Goal: Task Accomplishment & Management: Manage account settings

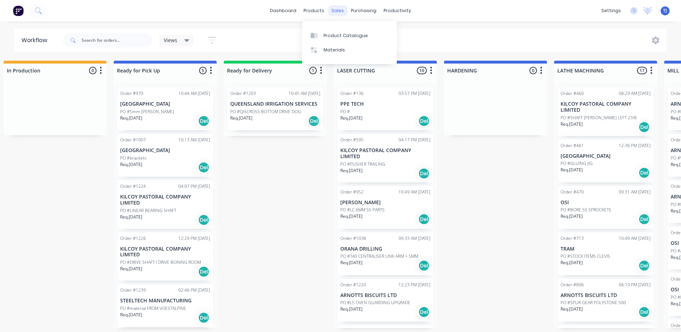
scroll to position [232, 0]
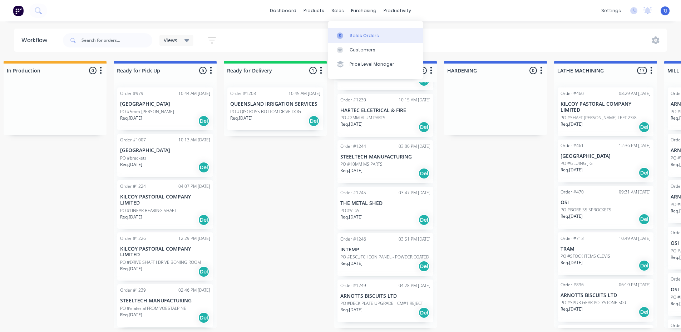
click at [353, 33] on div "Sales Orders" at bounding box center [364, 36] width 29 height 6
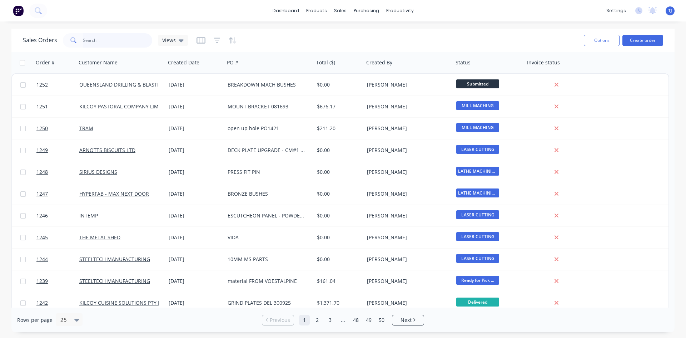
drag, startPoint x: 105, startPoint y: 44, endPoint x: 107, endPoint y: 38, distance: 6.8
click at [106, 39] on input "text" at bounding box center [118, 40] width 70 height 14
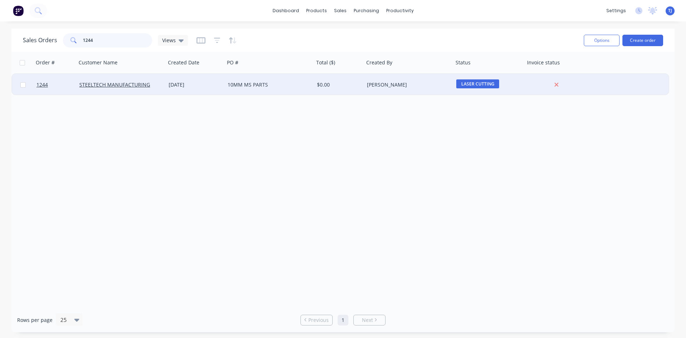
type input "1244"
click at [251, 86] on div "10MM MS PARTS" at bounding box center [267, 84] width 79 height 7
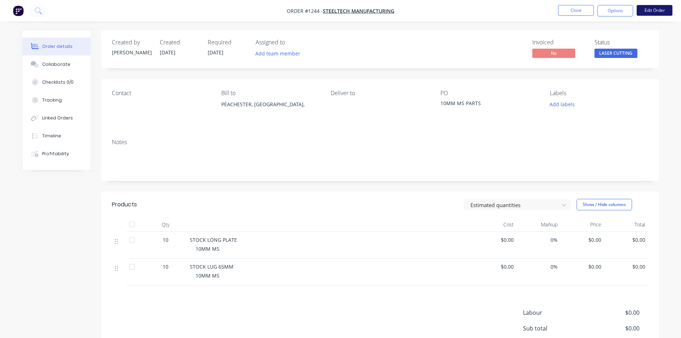
click at [664, 10] on button "Edit Order" at bounding box center [654, 10] width 36 height 11
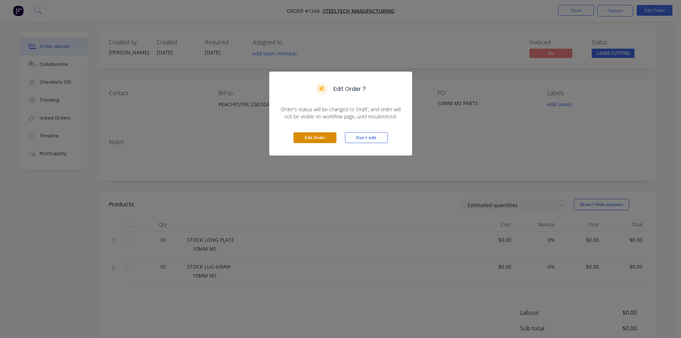
click at [322, 137] on button "Edit Order" at bounding box center [314, 137] width 43 height 11
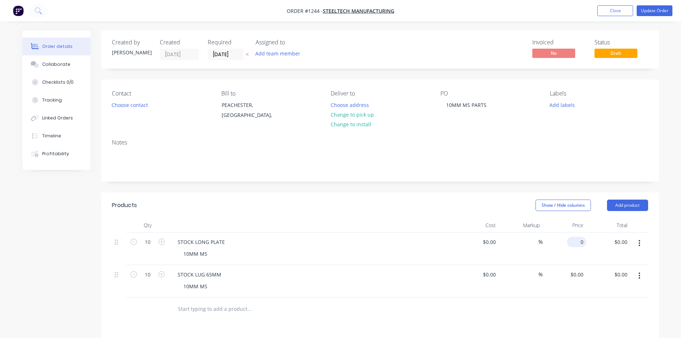
click at [575, 240] on div "0 $0.00" at bounding box center [564, 248] width 44 height 33
type input "$9.91"
type input "$99.10"
click at [573, 273] on div "0 0" at bounding box center [564, 281] width 44 height 33
type input "$3.60"
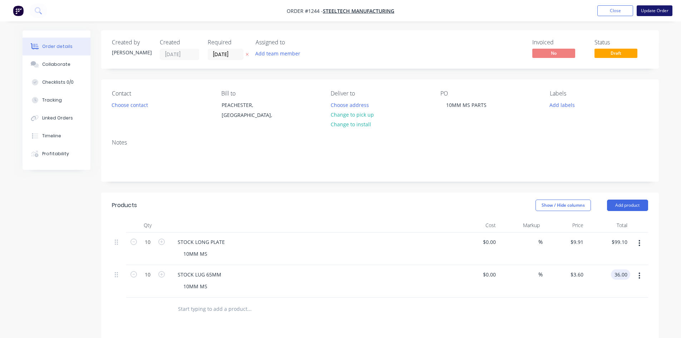
type input "$36.00"
click at [58, 65] on div "Collaborate" at bounding box center [56, 64] width 28 height 6
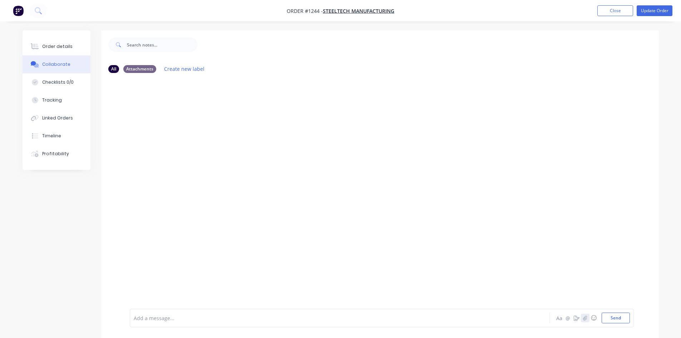
click at [584, 318] on icon "button" at bounding box center [585, 317] width 4 height 5
click at [625, 319] on button "Send" at bounding box center [615, 317] width 28 height 11
drag, startPoint x: 64, startPoint y: 47, endPoint x: 68, endPoint y: 46, distance: 3.9
click at [67, 47] on div "Order details" at bounding box center [57, 46] width 30 height 6
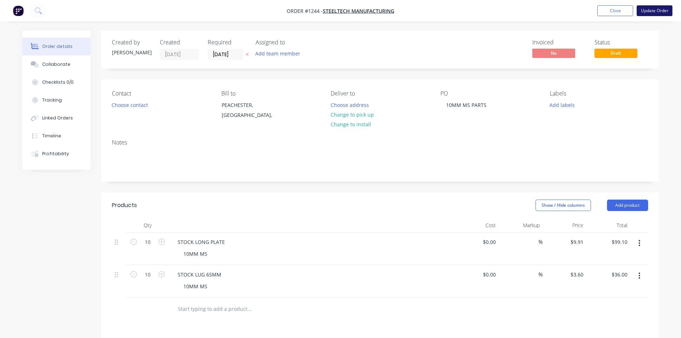
click at [645, 10] on button "Update Order" at bounding box center [654, 10] width 36 height 11
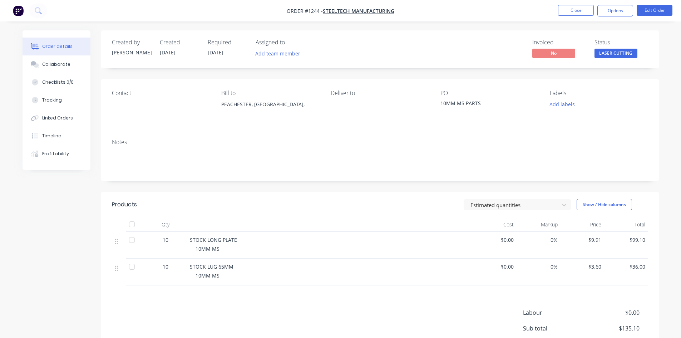
click at [628, 59] on button "LASER CUTTING" at bounding box center [615, 54] width 43 height 11
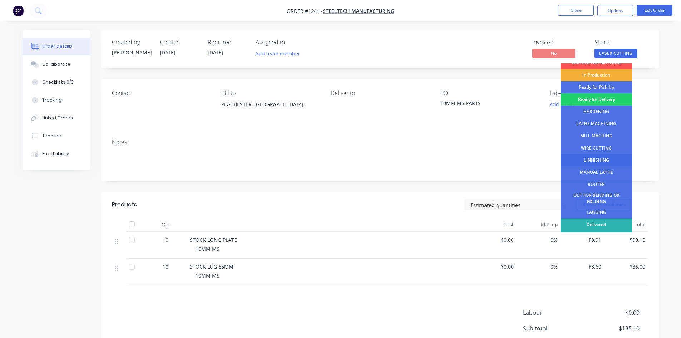
scroll to position [29, 0]
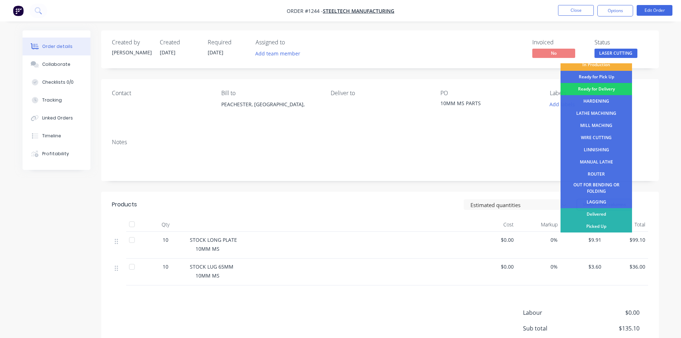
click at [600, 226] on div "Picked Up" at bounding box center [595, 226] width 71 height 12
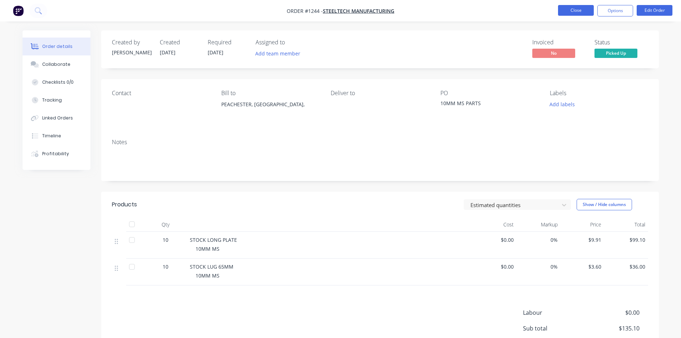
click at [571, 11] on button "Close" at bounding box center [576, 10] width 36 height 11
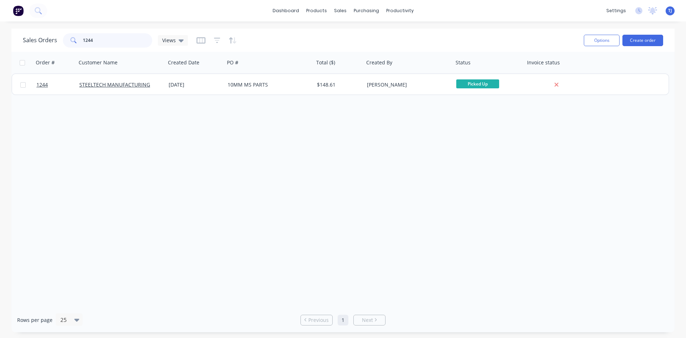
drag, startPoint x: 123, startPoint y: 43, endPoint x: 115, endPoint y: 14, distance: 29.7
click at [124, 42] on input "1244" at bounding box center [118, 40] width 70 height 14
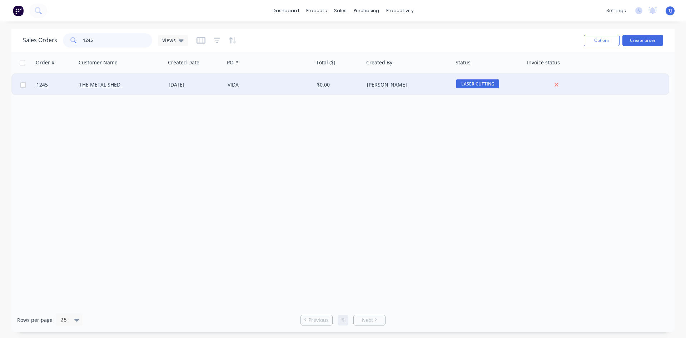
type input "1245"
click at [238, 86] on div "VIDA" at bounding box center [267, 84] width 79 height 7
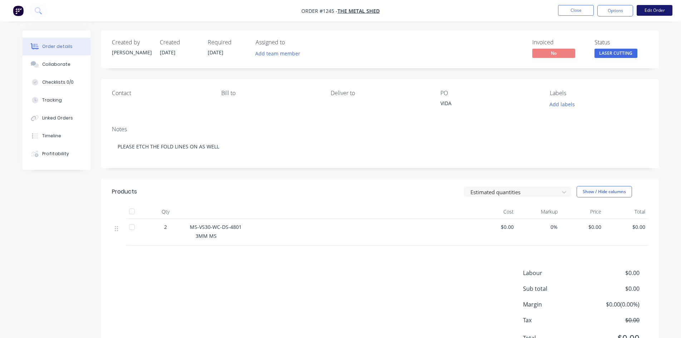
click at [664, 10] on button "Edit Order" at bounding box center [654, 10] width 36 height 11
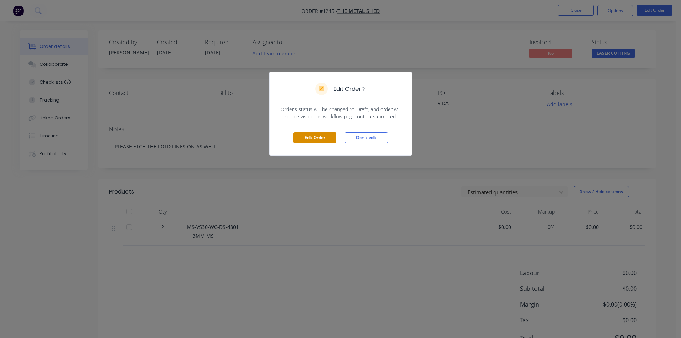
click at [300, 140] on button "Edit Order" at bounding box center [314, 137] width 43 height 11
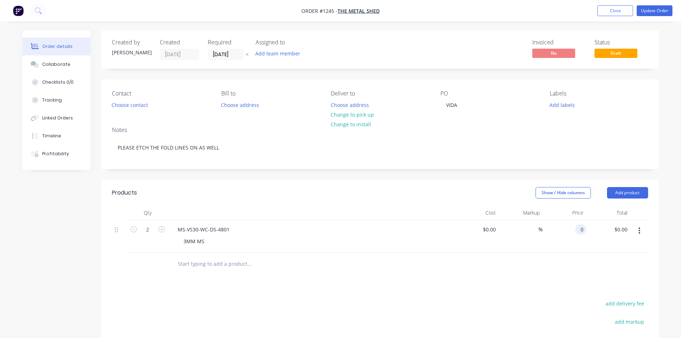
click at [574, 231] on div "0 0" at bounding box center [564, 236] width 44 height 33
click at [574, 231] on div "$0.00 $0.00" at bounding box center [564, 236] width 44 height 33
click at [578, 227] on input "0" at bounding box center [582, 229] width 8 height 10
type input "$69.87"
type input "$139.74"
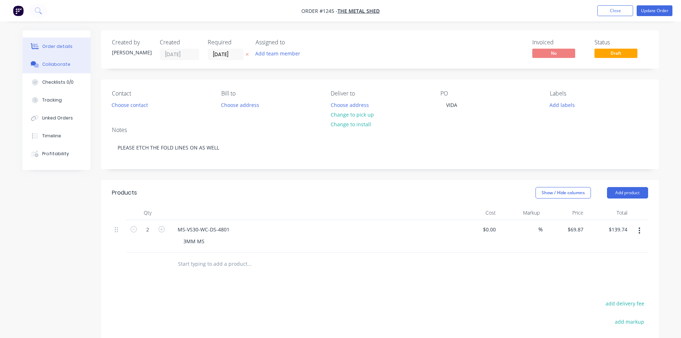
click at [65, 66] on div "Collaborate" at bounding box center [56, 64] width 28 height 6
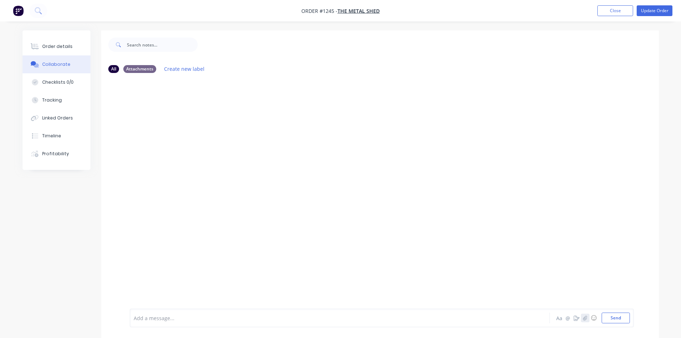
click at [585, 320] on button "button" at bounding box center [585, 317] width 9 height 9
click at [615, 320] on button "Send" at bounding box center [615, 317] width 28 height 11
click at [45, 48] on div "Order details" at bounding box center [57, 46] width 30 height 6
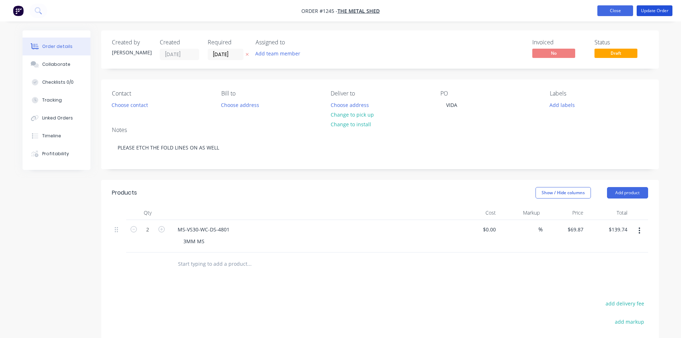
drag, startPoint x: 662, startPoint y: 9, endPoint x: 658, endPoint y: 10, distance: 3.6
click at [662, 10] on button "Update Order" at bounding box center [654, 10] width 36 height 11
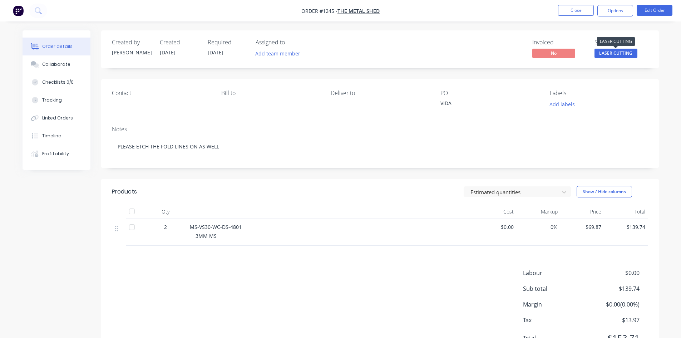
click at [601, 51] on span "LASER CUTTING" at bounding box center [615, 53] width 43 height 9
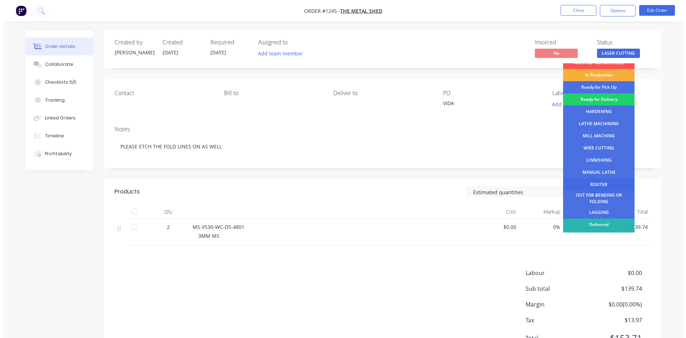
scroll to position [29, 0]
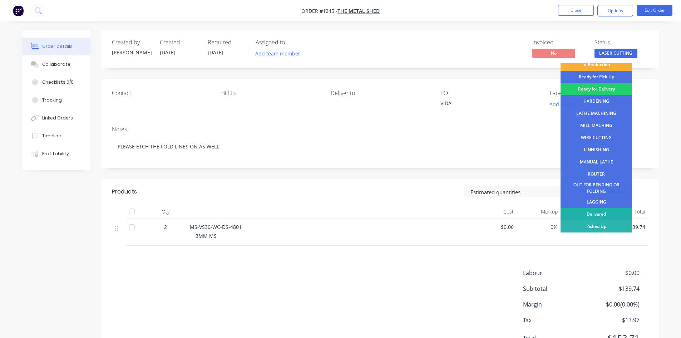
click at [615, 212] on div "Delivered" at bounding box center [595, 214] width 71 height 12
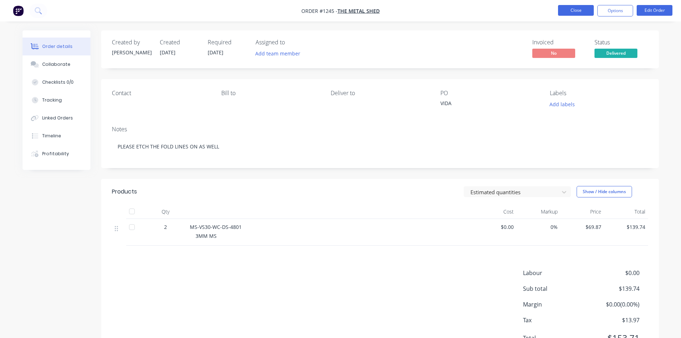
click at [570, 11] on button "Close" at bounding box center [576, 10] width 36 height 11
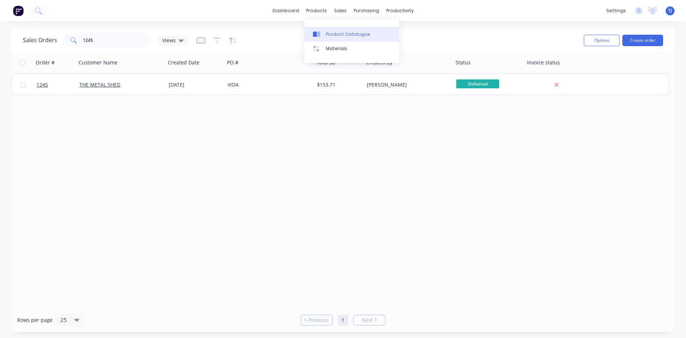
click at [336, 34] on div "Product Catalogue" at bounding box center [348, 34] width 44 height 6
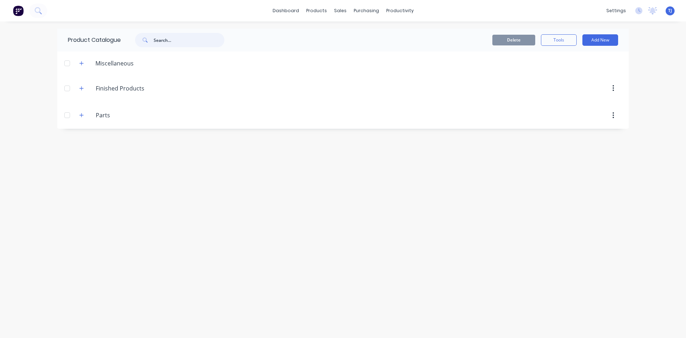
click at [181, 35] on input "text" at bounding box center [189, 40] width 71 height 14
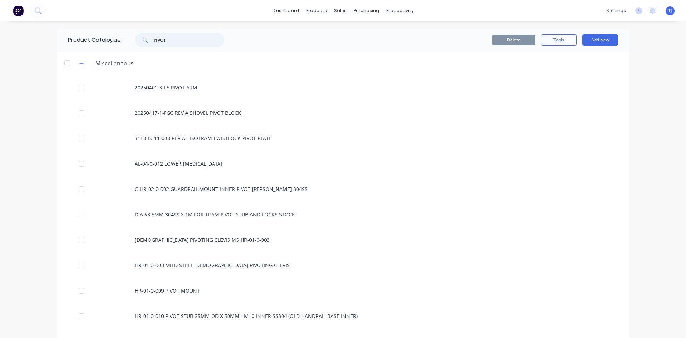
click at [158, 44] on input "PIVOT" at bounding box center [189, 40] width 71 height 14
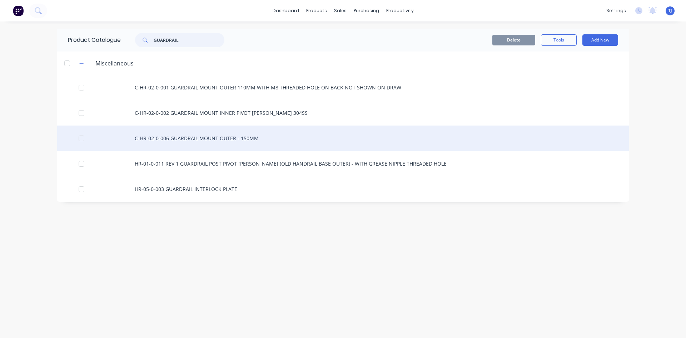
type input "GUARDRAIL"
click at [233, 142] on div "C-HR-02-0-006 GUARDRAIL MOUNT OUTER - 150MM" at bounding box center [343, 137] width 572 height 25
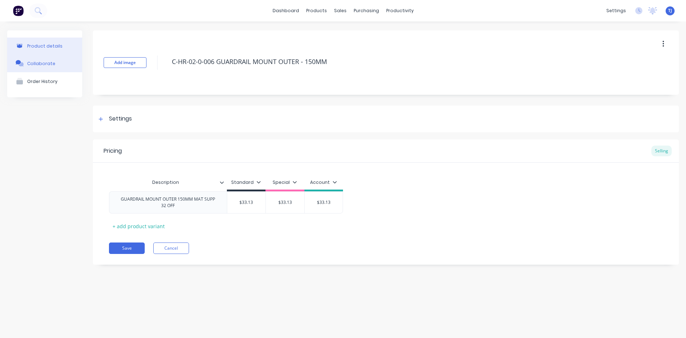
click at [39, 66] on div "Collaborate" at bounding box center [41, 63] width 28 height 5
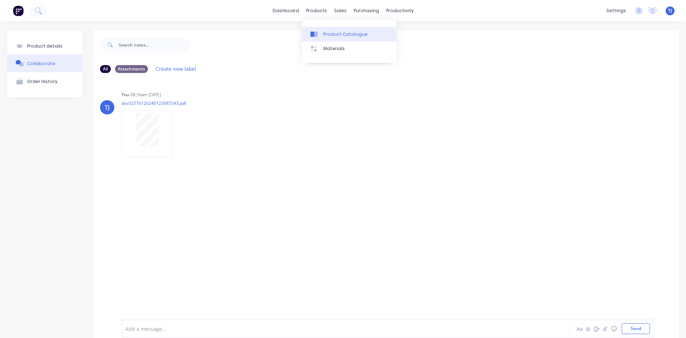
click at [323, 33] on div "Product Catalogue" at bounding box center [345, 34] width 44 height 6
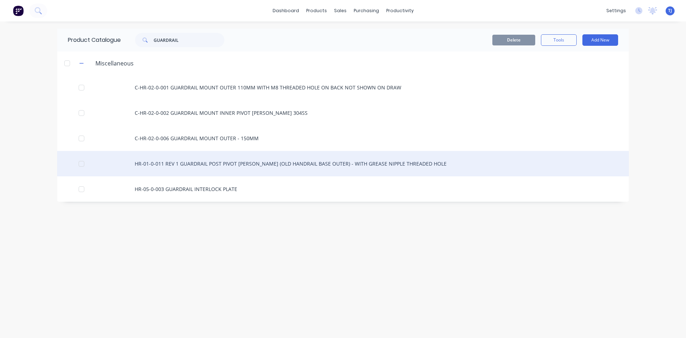
click at [181, 169] on div "HR-01-0-011 REV 1 GUARDRAIL POST PIVOT [PERSON_NAME] (OLD HANDRAIL BASE OUTER) …" at bounding box center [343, 163] width 572 height 25
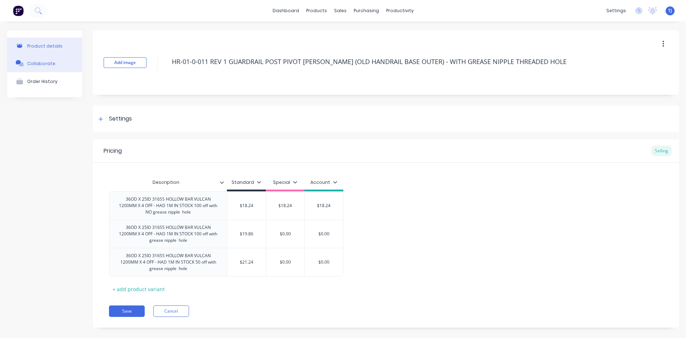
click at [33, 64] on div "Collaborate" at bounding box center [41, 63] width 28 height 5
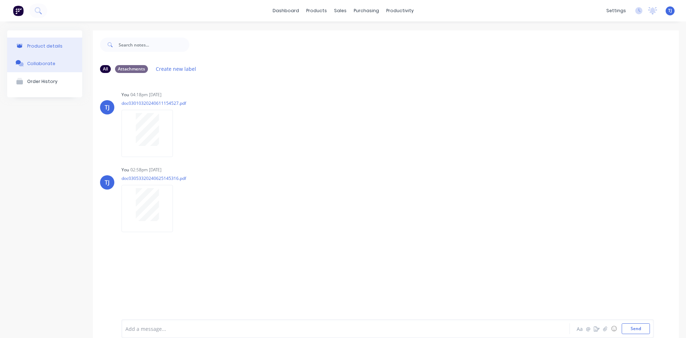
click at [55, 47] on div "Product details" at bounding box center [44, 45] width 35 height 5
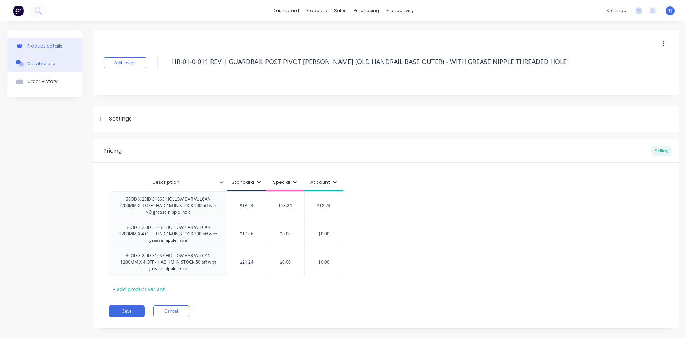
click at [44, 65] on div "Collaborate" at bounding box center [41, 63] width 28 height 5
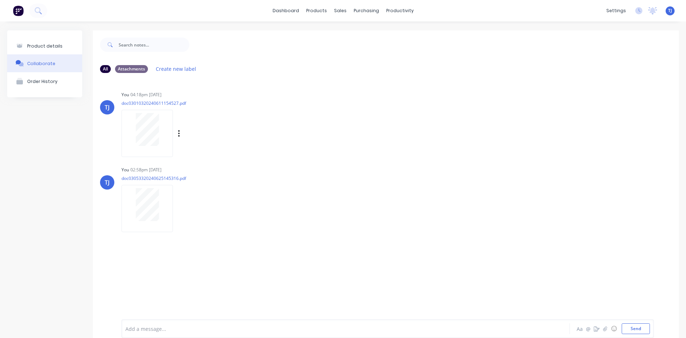
click at [161, 131] on div at bounding box center [147, 129] width 45 height 33
click at [56, 51] on button "Product details" at bounding box center [44, 46] width 75 height 17
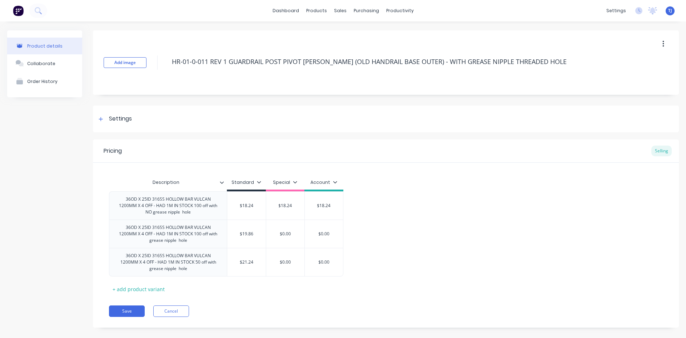
type textarea "x"
